Goal: Register for event/course

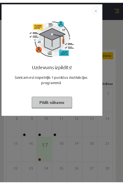
scroll to position [55, 0]
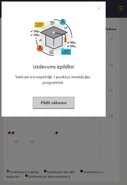
click at [78, 59] on div at bounding box center [53, 37] width 51 height 51
drag, startPoint x: 99, startPoint y: 6, endPoint x: 99, endPoint y: 14, distance: 7.6
click at [99, 6] on img "Close" at bounding box center [99, 9] width 8 height 8
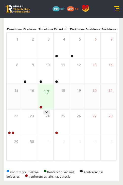
click at [49, 99] on div "17" at bounding box center [45, 96] width 15 height 25
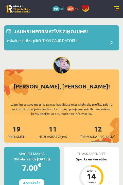
click at [115, 9] on link at bounding box center [116, 8] width 5 height 5
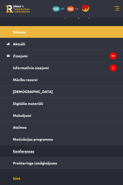
scroll to position [16, 0]
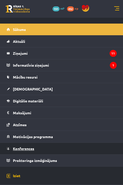
click at [24, 146] on span "Konferences" at bounding box center [23, 148] width 21 height 5
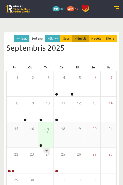
scroll to position [25, 0]
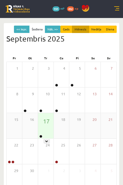
click at [44, 132] on div "17" at bounding box center [45, 125] width 15 height 25
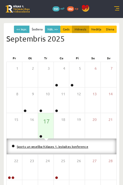
click at [54, 145] on link "Sports un veselība 9.klases 1. ieskaites konference" at bounding box center [53, 147] width 72 height 4
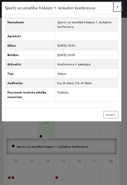
click at [116, 7] on button "×" at bounding box center [117, 7] width 8 height 10
